Goal: Transaction & Acquisition: Download file/media

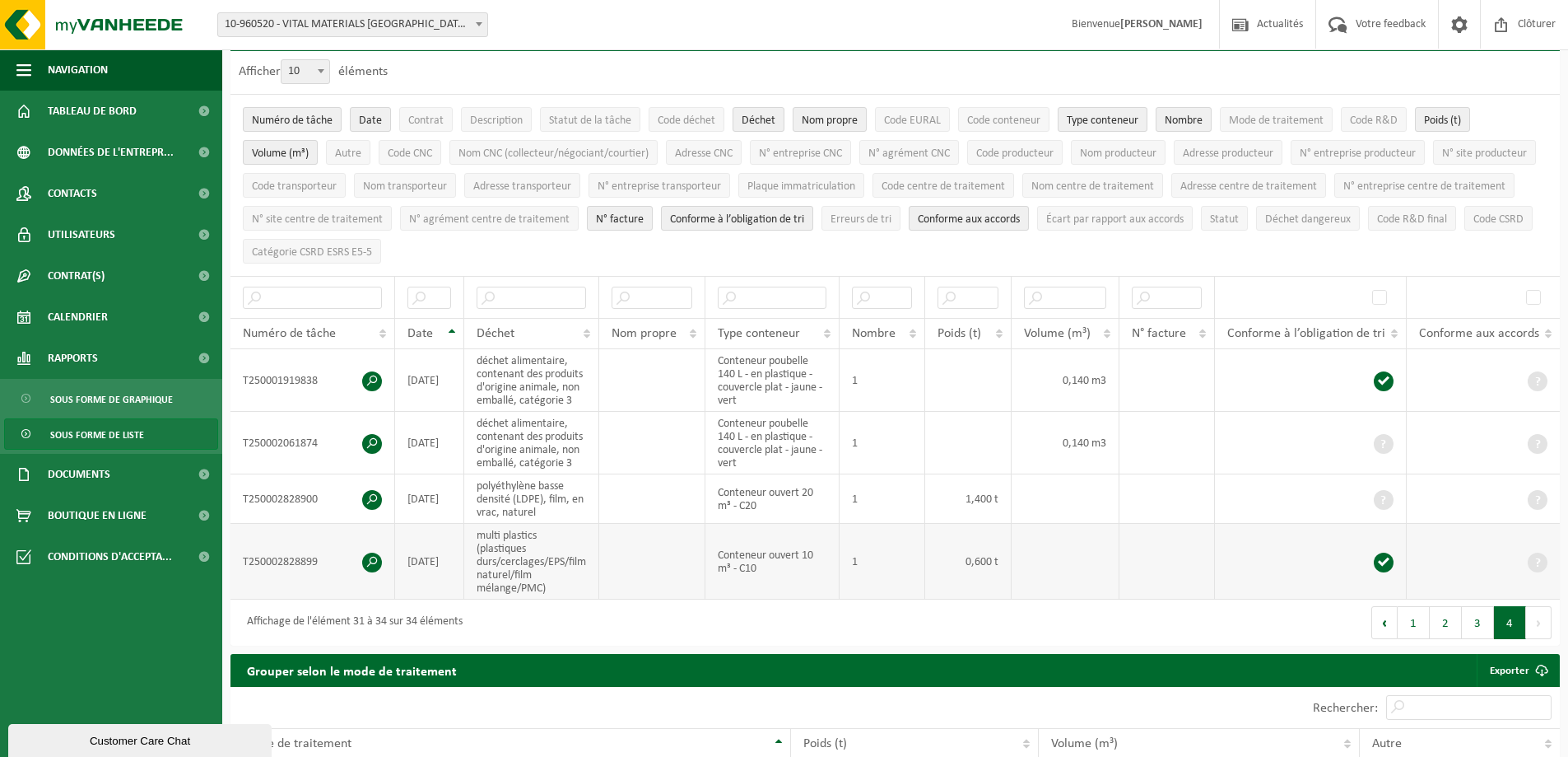
scroll to position [247, 0]
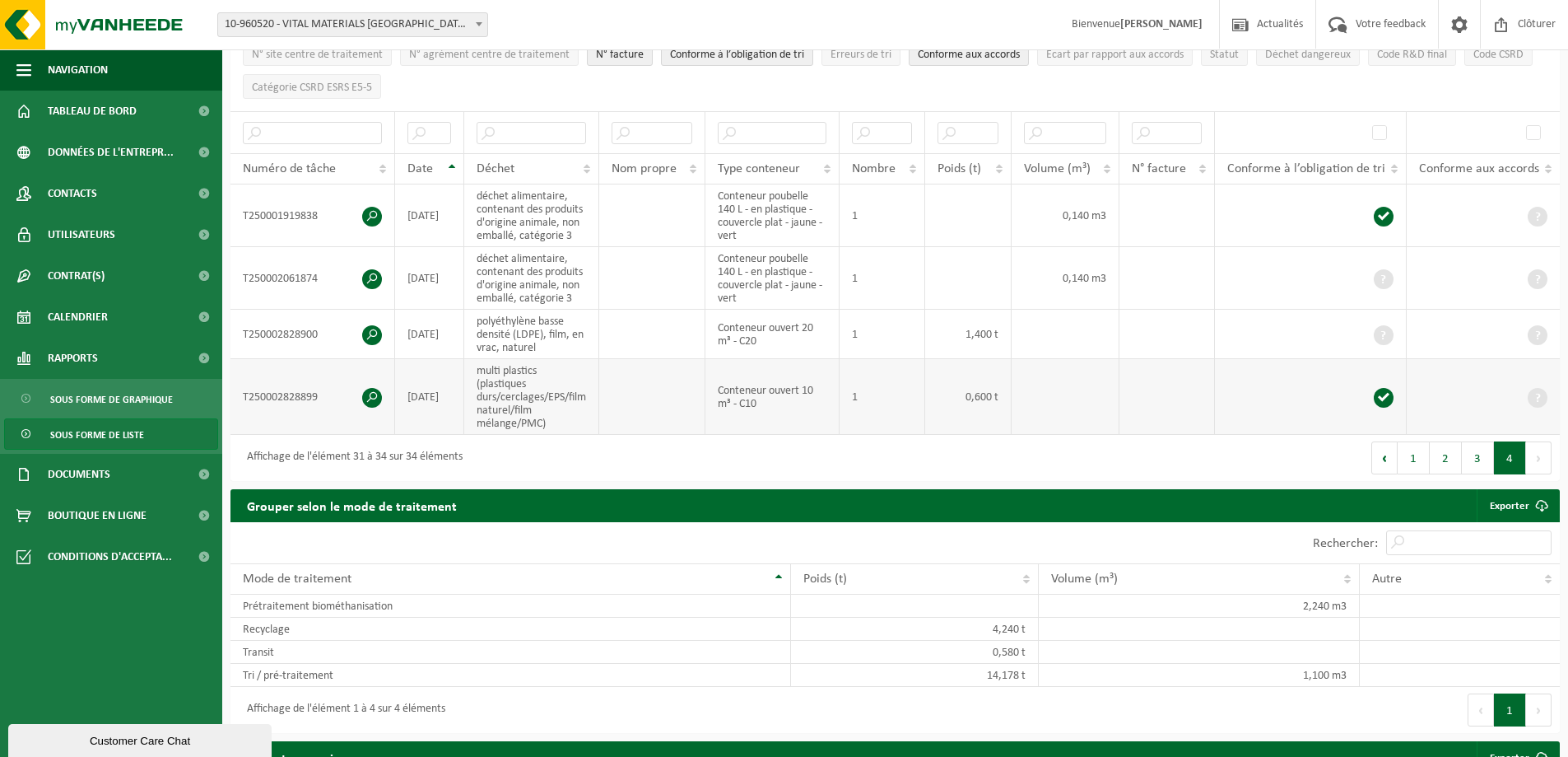
click at [671, 378] on td at bounding box center [653, 397] width 106 height 76
click at [150, 116] on link "Tableau de bord" at bounding box center [111, 111] width 222 height 41
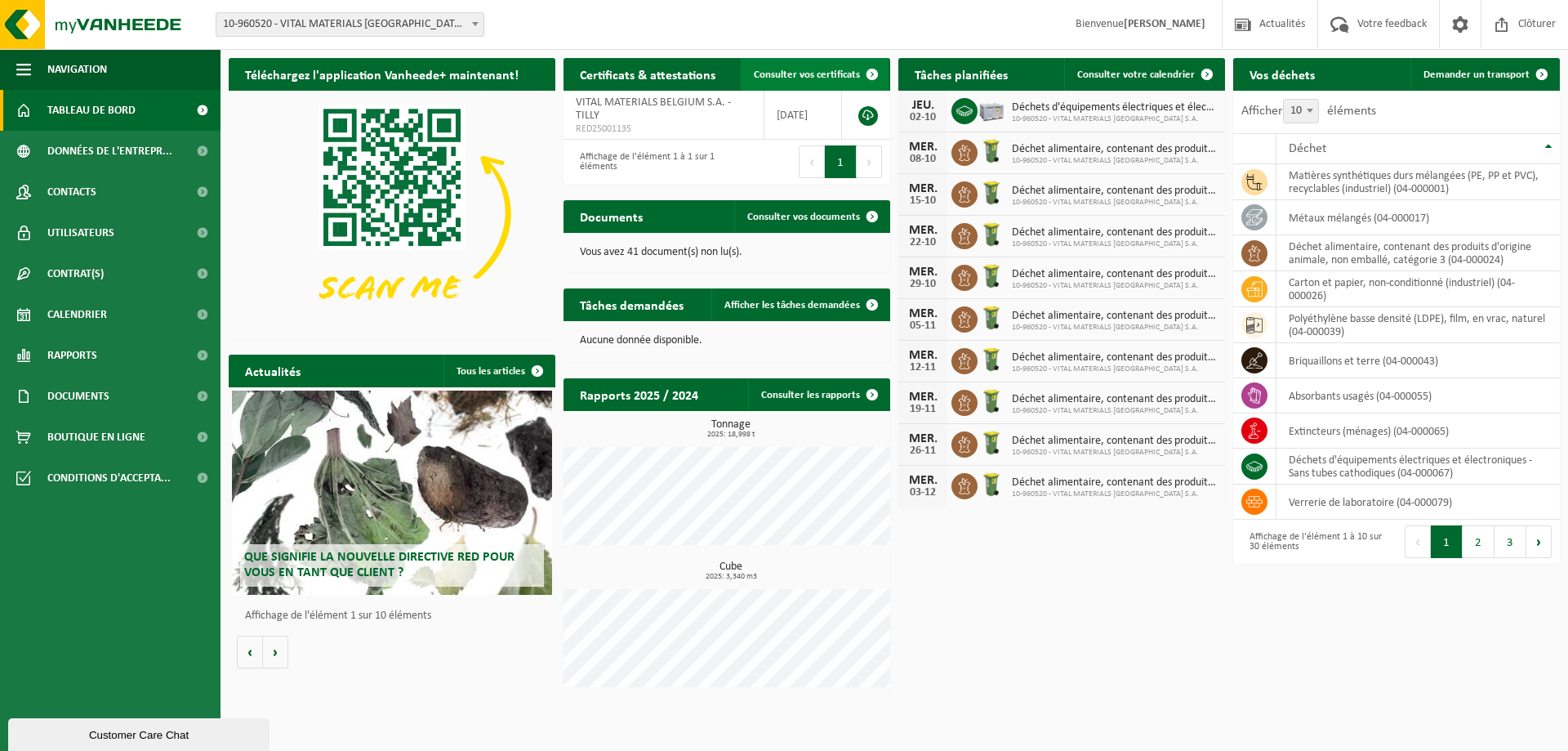
click at [819, 71] on span "Consulter vos certificats" at bounding box center [807, 75] width 106 height 11
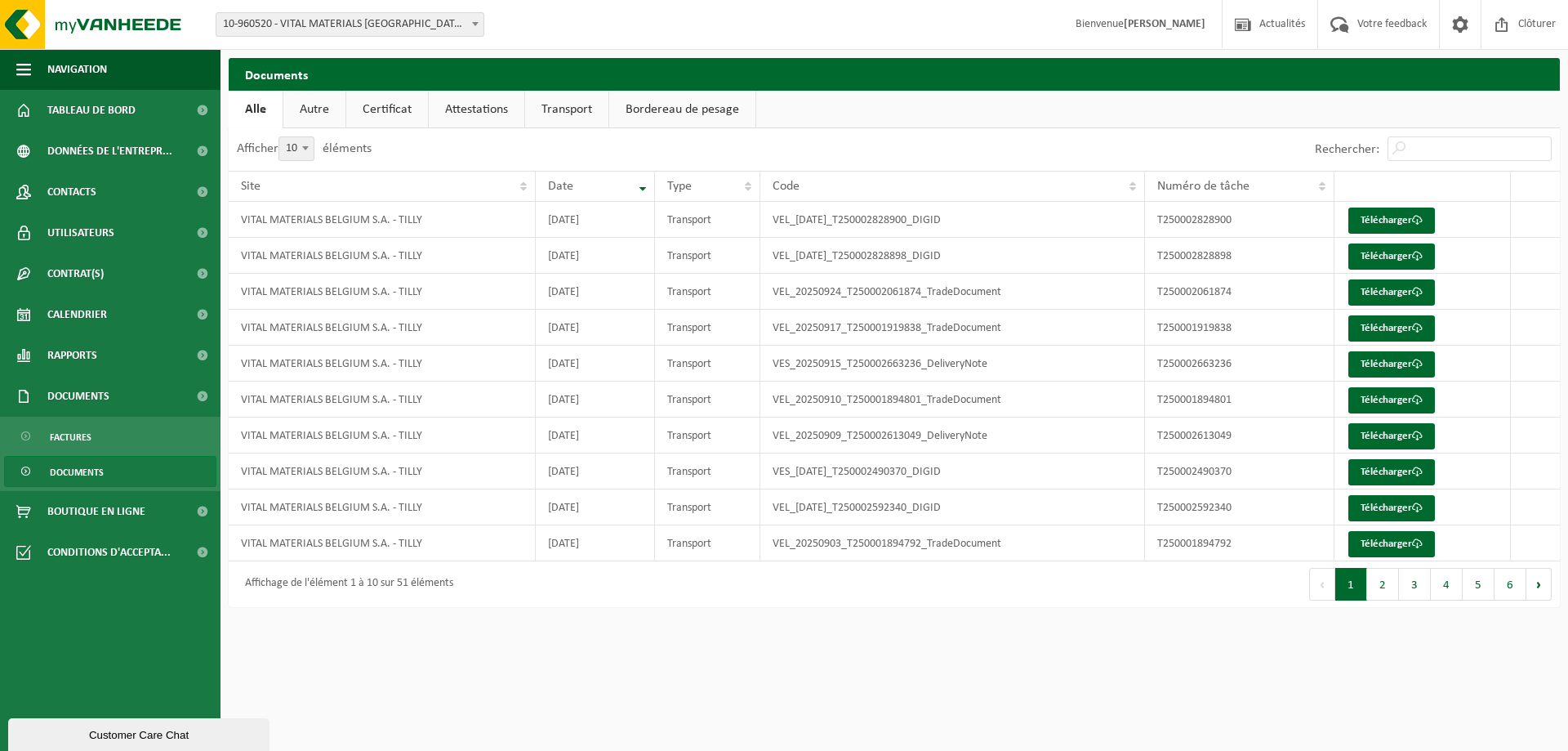
click at [496, 117] on link "Attestations" at bounding box center [477, 109] width 95 height 38
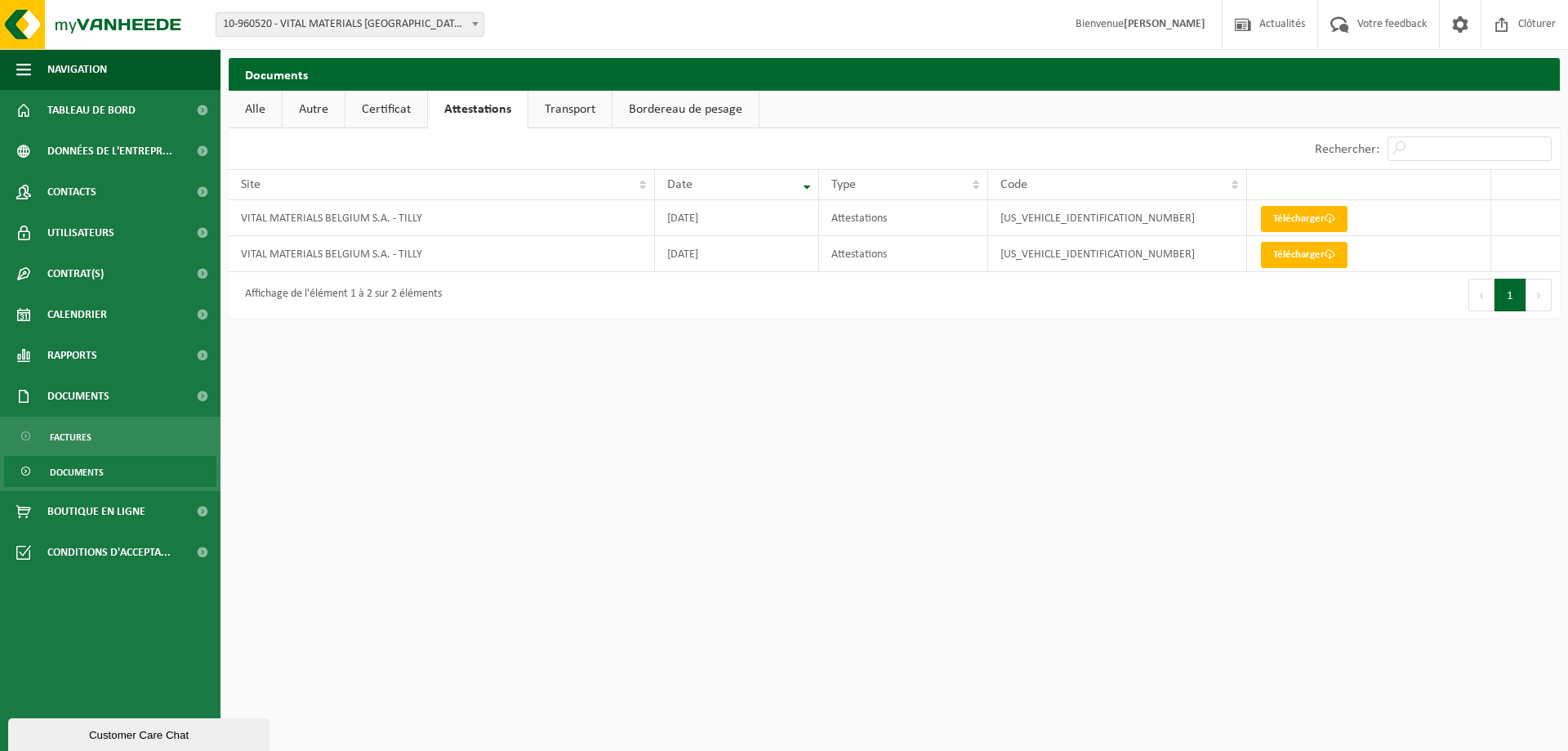
click at [403, 112] on link "Certificat" at bounding box center [386, 109] width 82 height 38
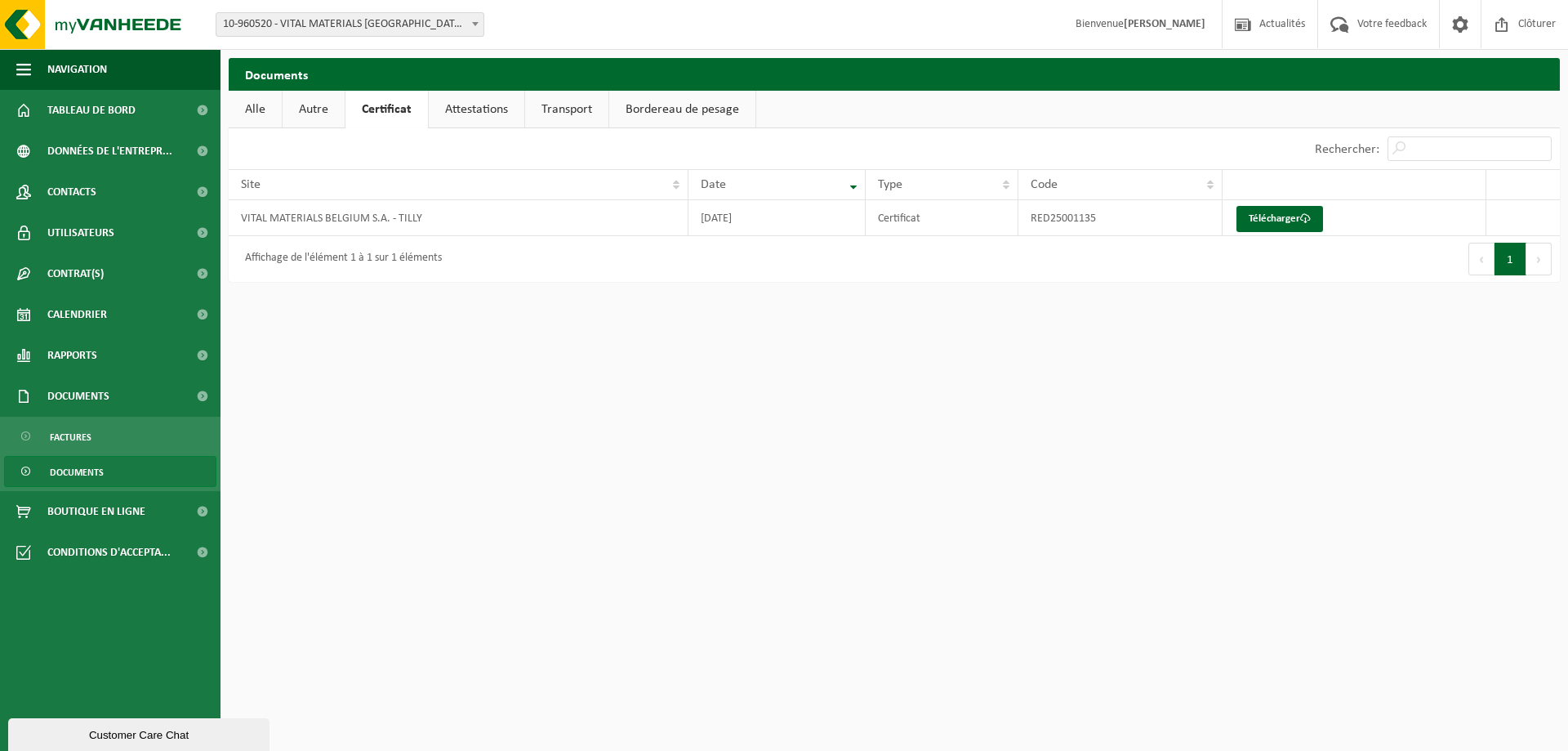
click at [500, 103] on link "Attestations" at bounding box center [477, 109] width 95 height 38
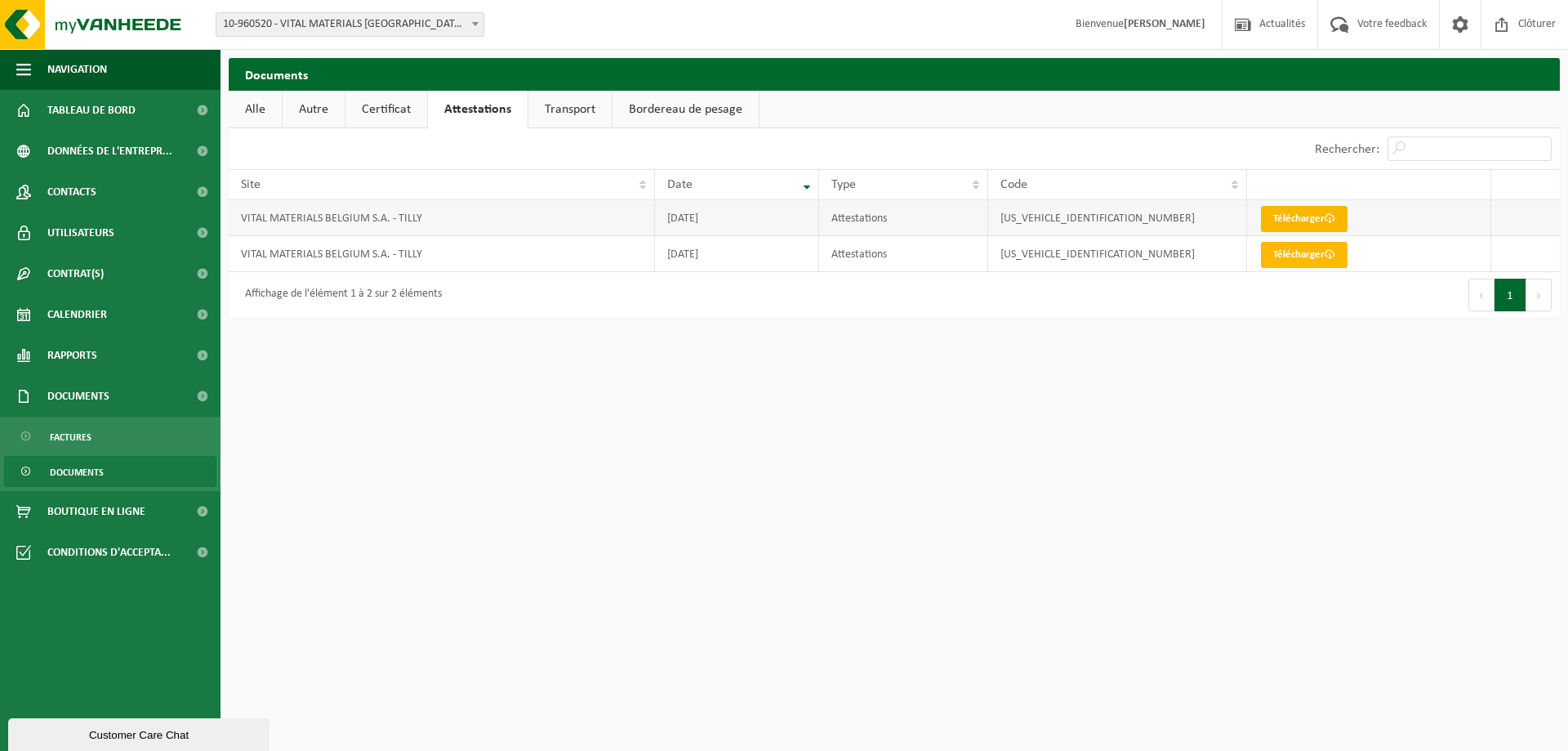
click at [1293, 219] on link "Télécharger" at bounding box center [1305, 219] width 87 height 26
click at [1296, 211] on link "Télécharger" at bounding box center [1305, 219] width 87 height 26
